Goal: Find specific page/section: Find specific page/section

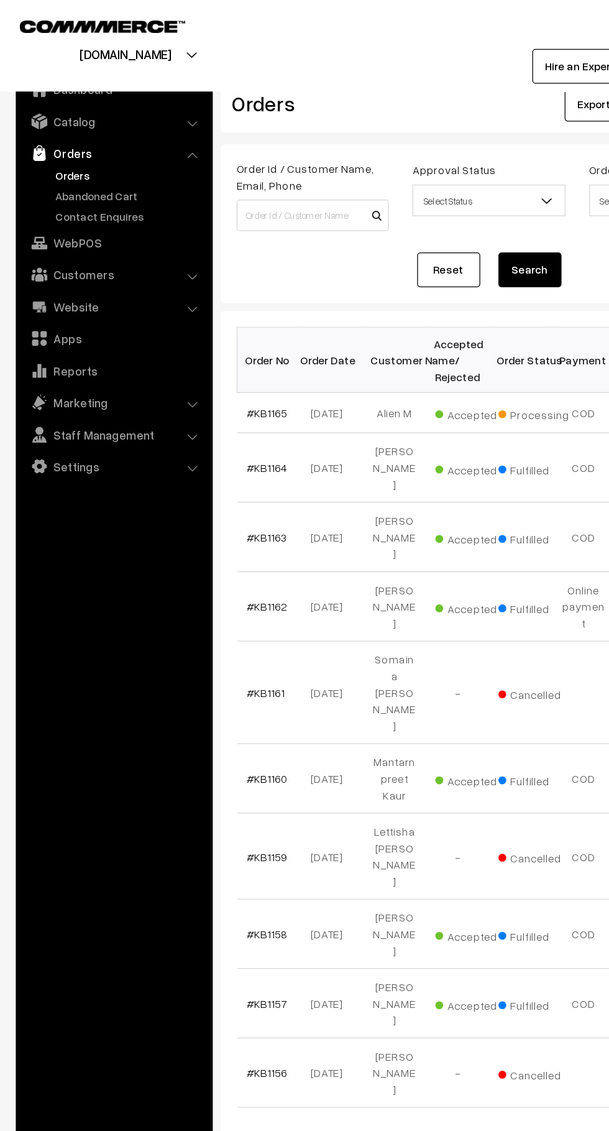
click at [113, 154] on link "Abandoned Cart" at bounding box center [101, 154] width 123 height 13
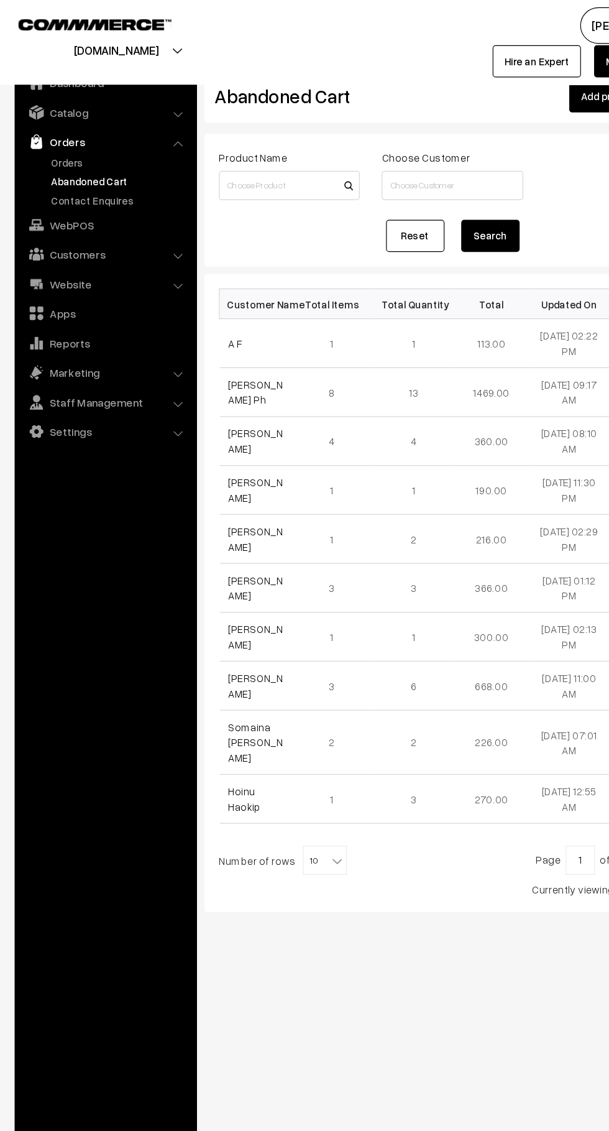
click at [81, 132] on link "Orders" at bounding box center [101, 138] width 123 height 13
